Goal: Navigation & Orientation: Find specific page/section

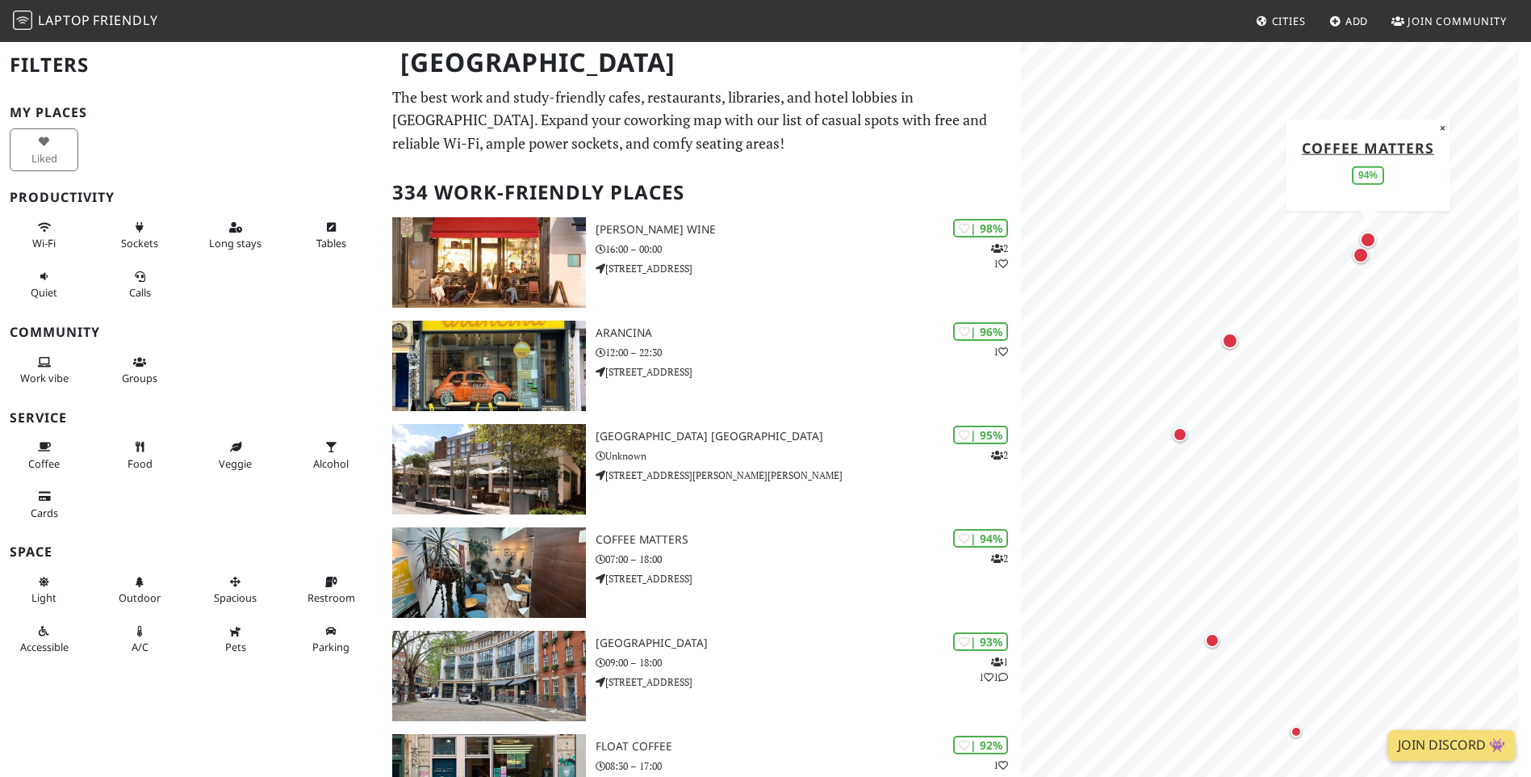
click at [1372, 238] on div "Map marker" at bounding box center [1368, 240] width 16 height 16
click at [1376, 270] on div "Map marker" at bounding box center [1371, 272] width 16 height 16
